Goal: Transaction & Acquisition: Purchase product/service

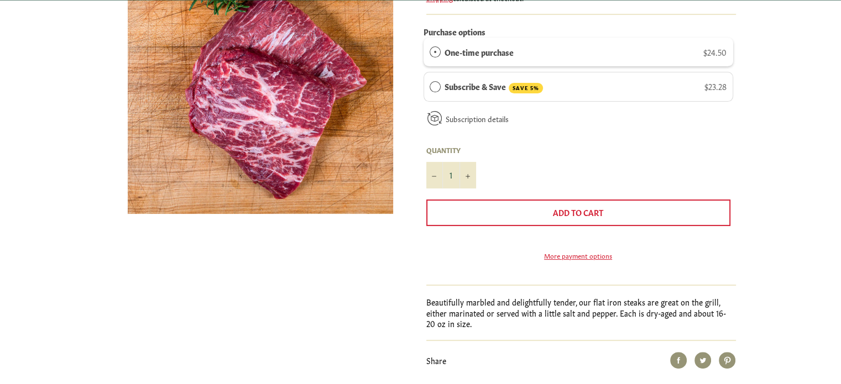
scroll to position [221, 0]
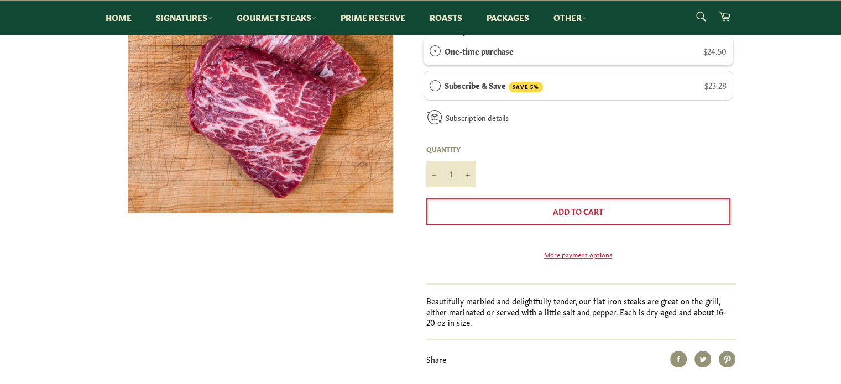
click at [0, 0] on link "Learn more about subscriptions..." at bounding box center [0, 0] width 0 height 0
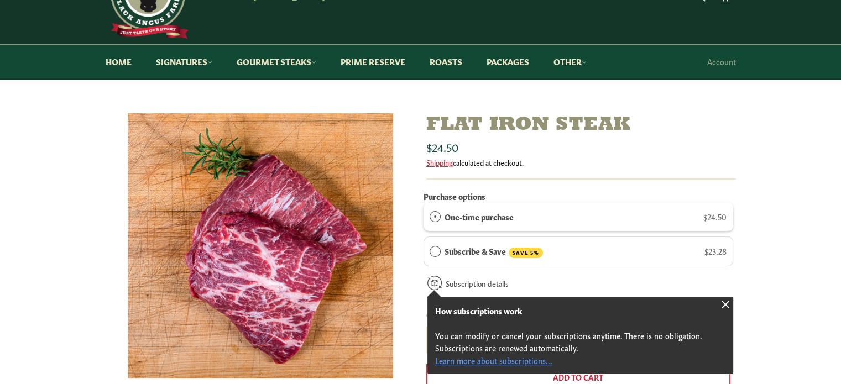
scroll to position [111, 0]
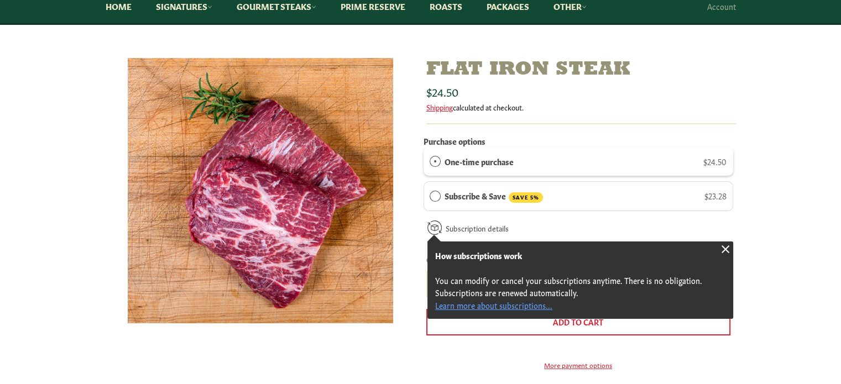
click at [469, 284] on icon "Increase item quantity by one" at bounding box center [467, 286] width 4 height 4
type input "2"
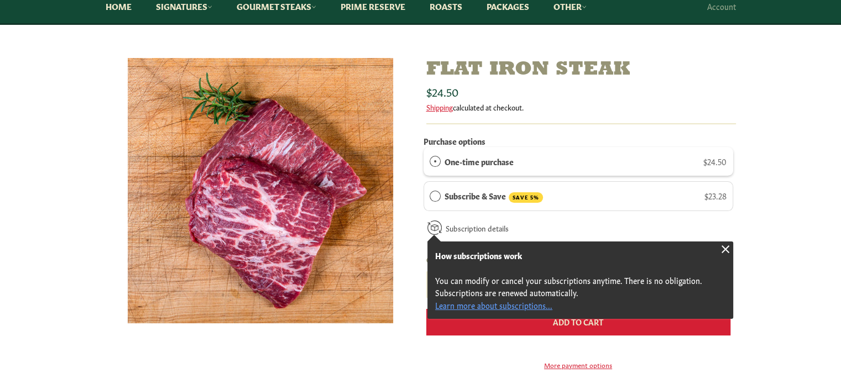
click at [573, 325] on span "Add to Cart" at bounding box center [578, 321] width 50 height 11
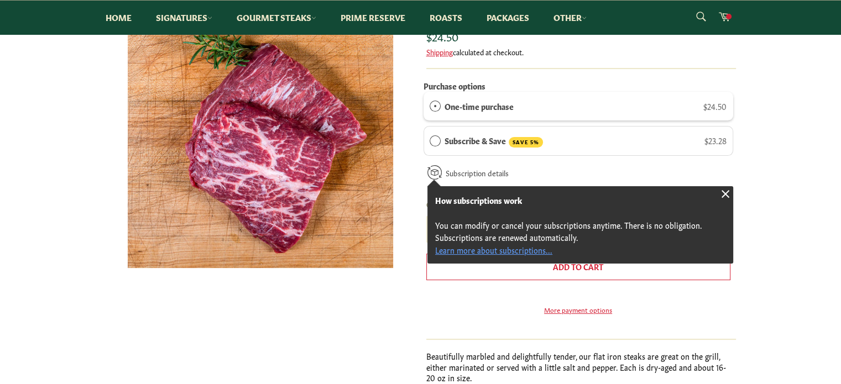
scroll to position [221, 0]
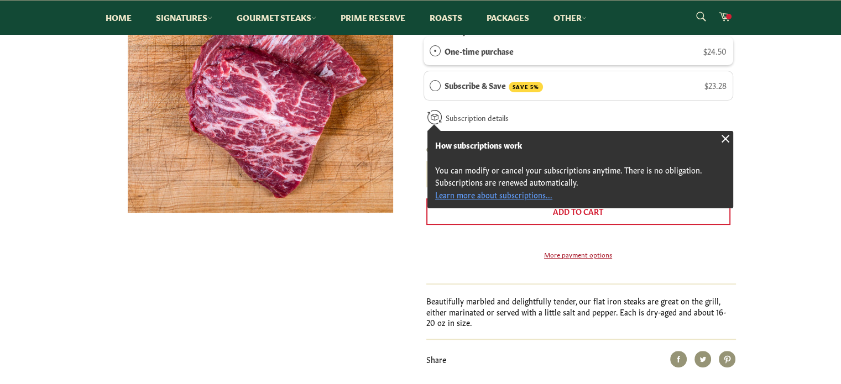
click at [577, 259] on link "More payment options" at bounding box center [578, 254] width 304 height 9
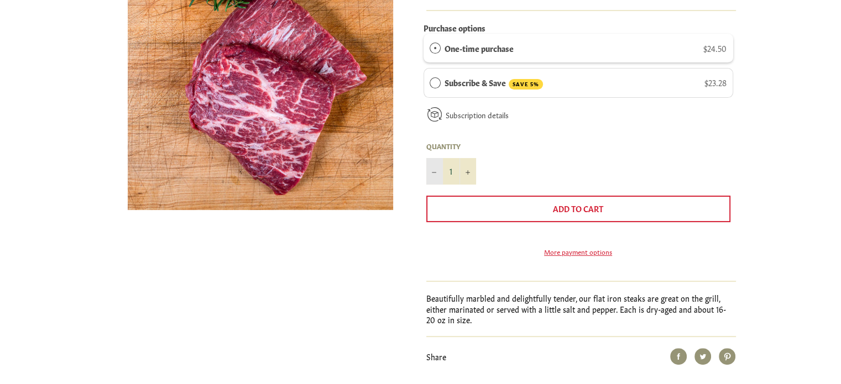
click at [433, 171] on icon "Reduce item quantity by one" at bounding box center [434, 172] width 4 height 4
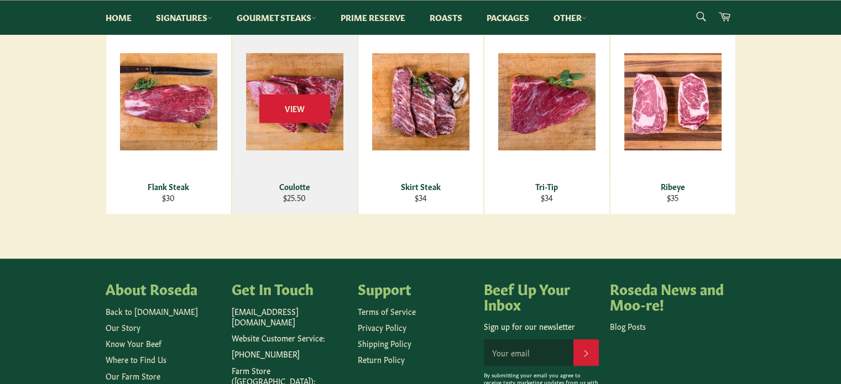
scroll to position [698, 0]
